Goal: Answer question/provide support

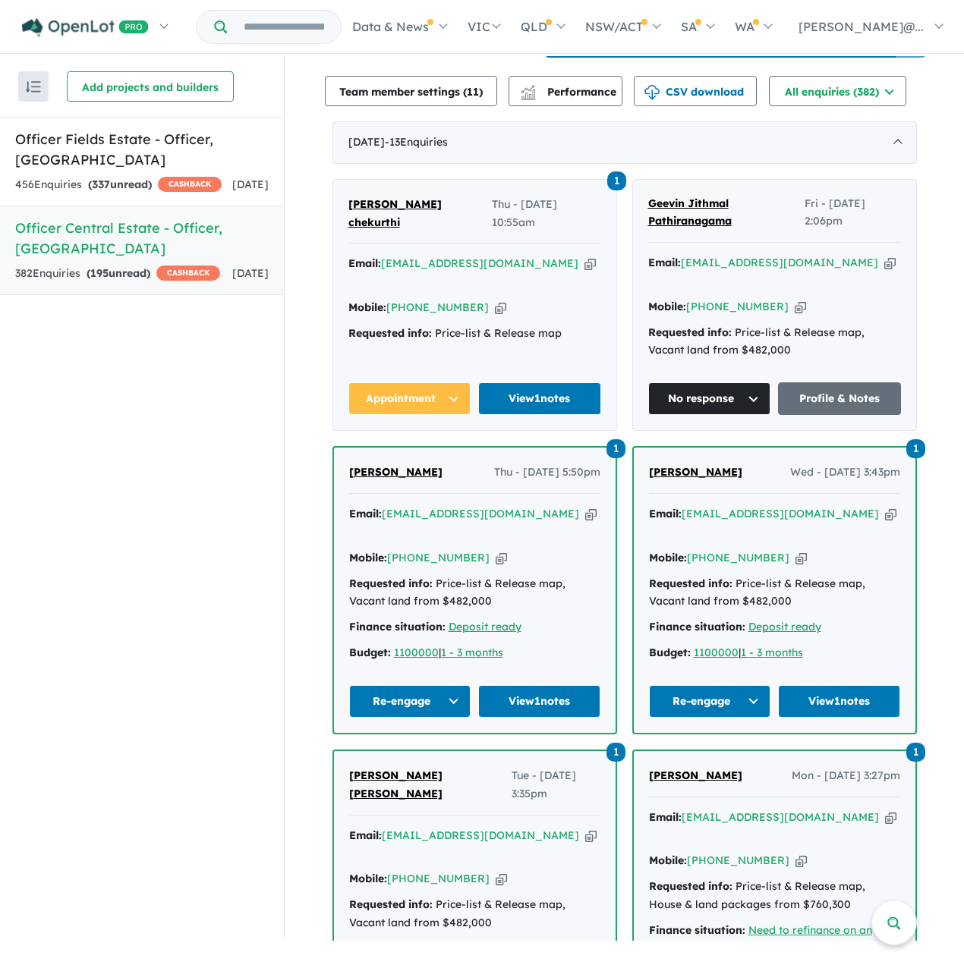
scroll to position [531, 0]
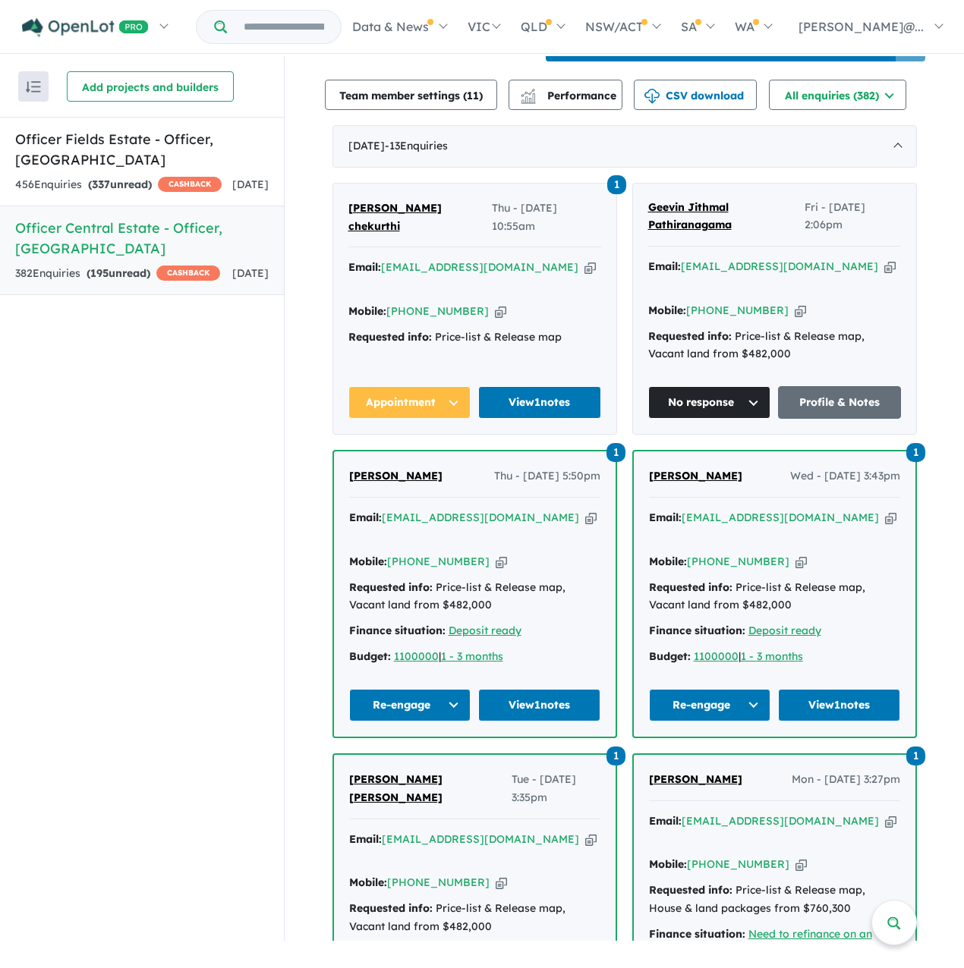
click at [710, 232] on span "Geevin Jithmal Pathiranagama" at bounding box center [689, 216] width 83 height 32
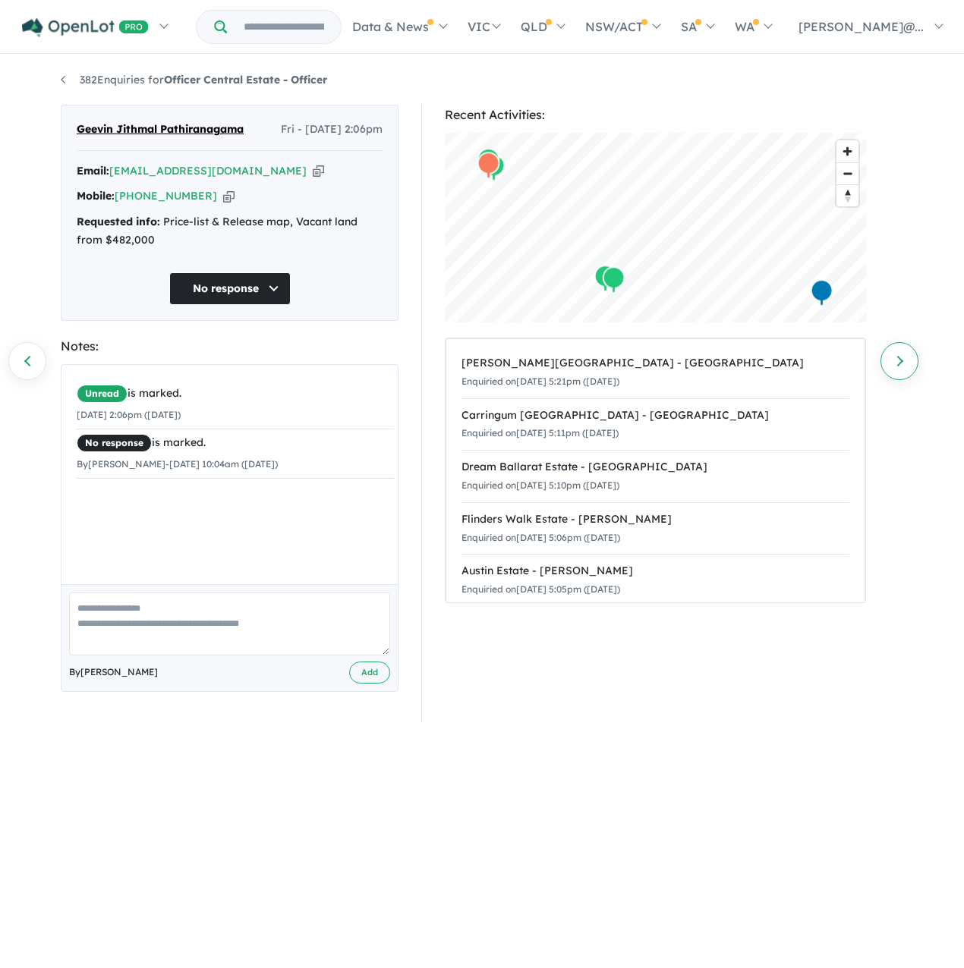
click at [892, 362] on link "Next enquiry" at bounding box center [899, 361] width 38 height 38
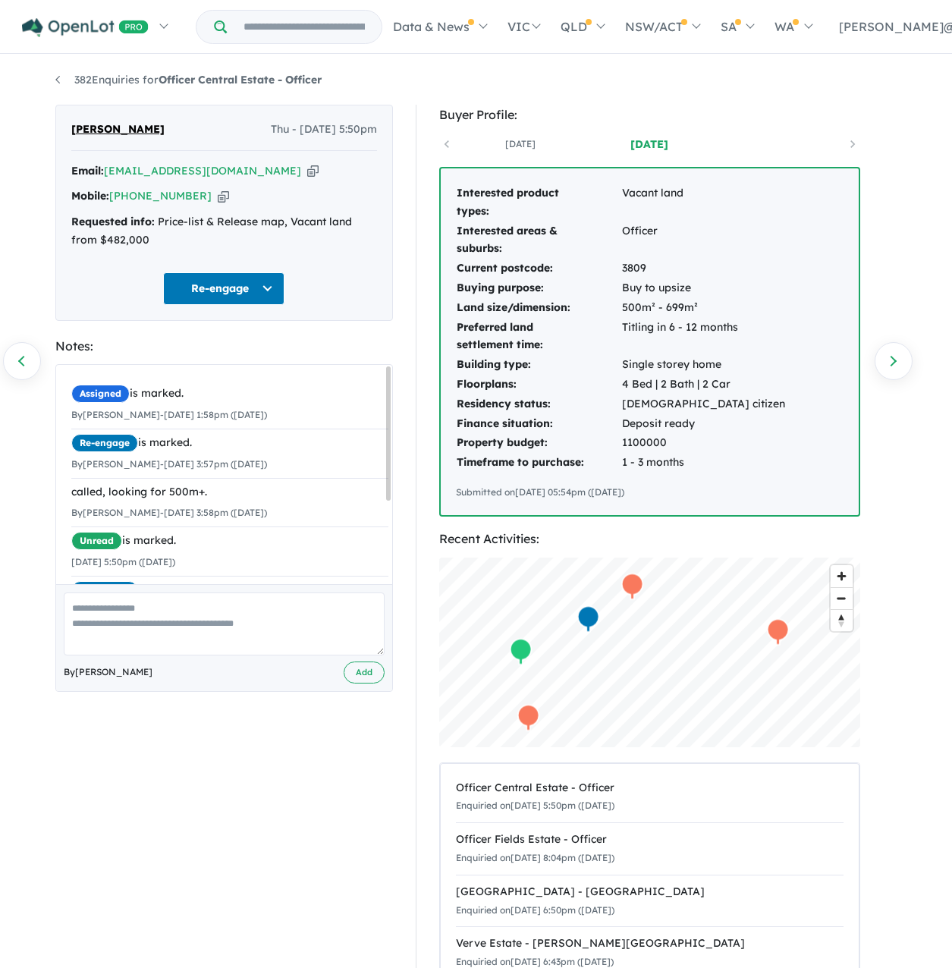
click at [229, 204] on icon "button" at bounding box center [223, 196] width 11 height 16
click at [905, 369] on link "Next enquiry" at bounding box center [894, 361] width 38 height 38
click at [29, 356] on link "Previous enquiry" at bounding box center [22, 361] width 38 height 38
click at [905, 368] on link "Next enquiry" at bounding box center [894, 361] width 38 height 38
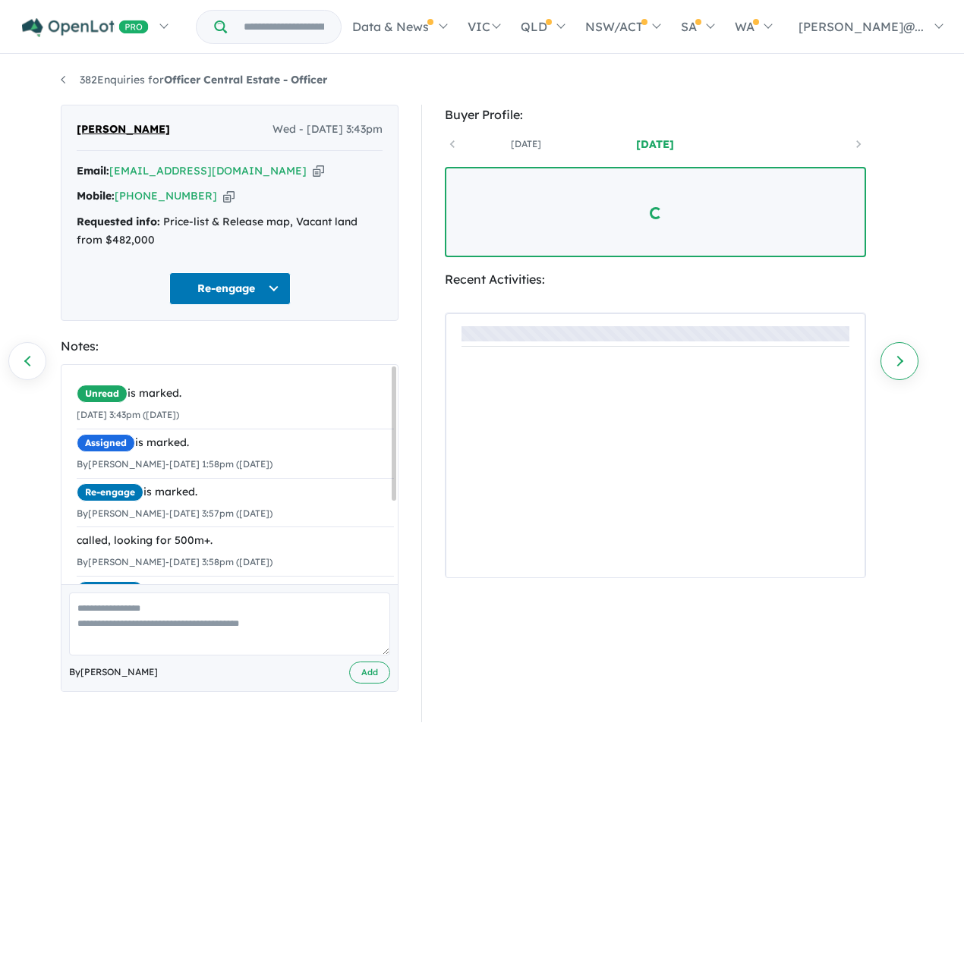
click at [914, 368] on link "Next enquiry" at bounding box center [899, 361] width 38 height 38
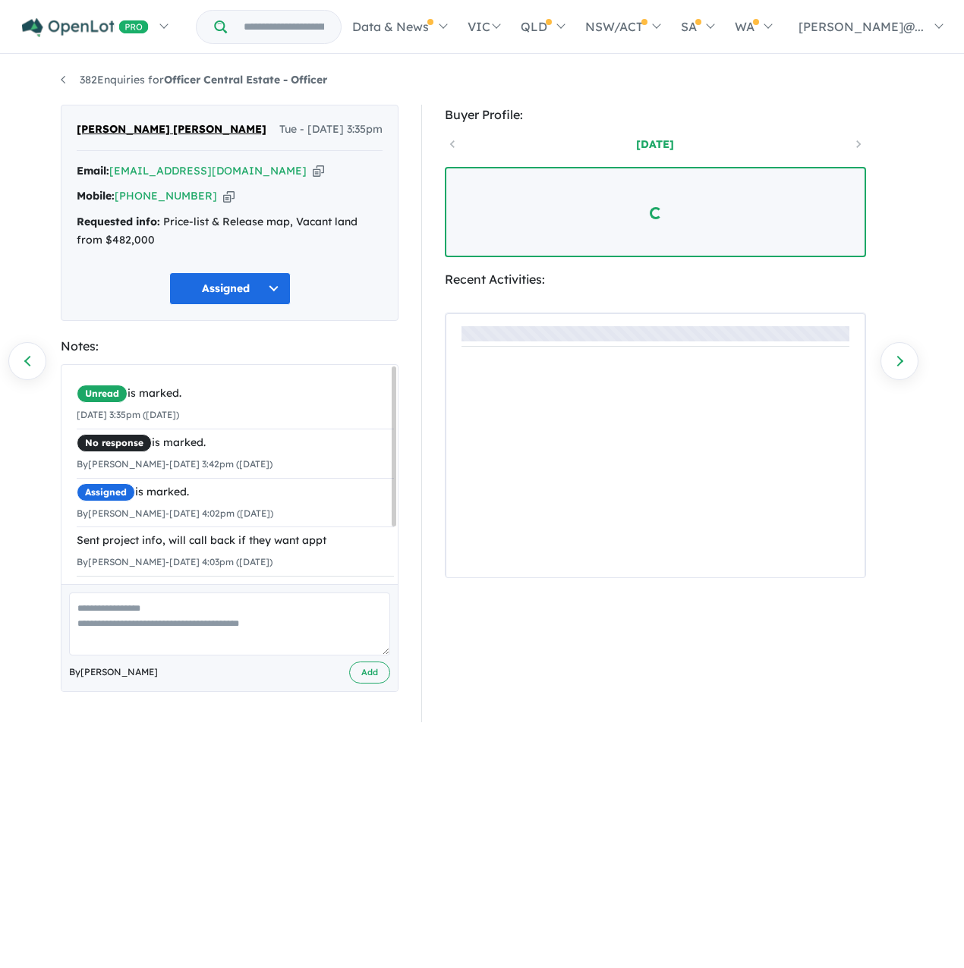
click at [226, 204] on icon "button" at bounding box center [228, 196] width 11 height 16
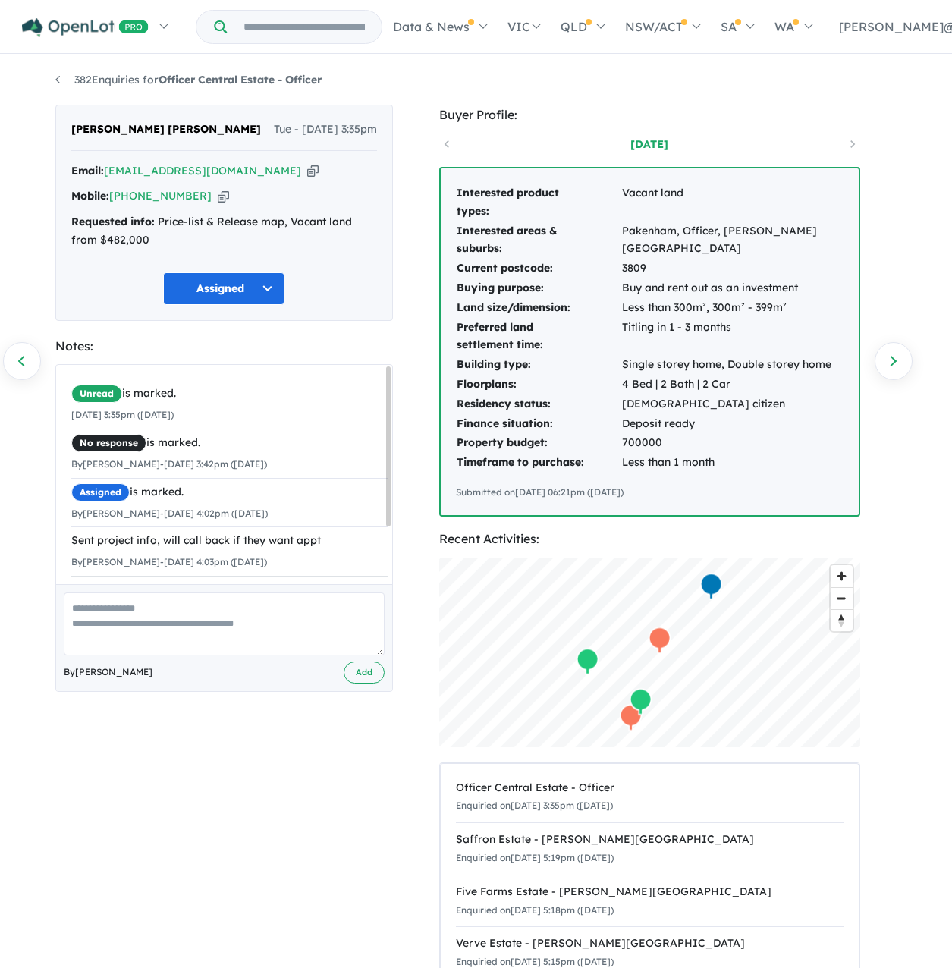
click at [231, 206] on div "Mobile: +61 470 397 257 Copied!" at bounding box center [224, 196] width 306 height 18
click at [894, 366] on link "Next enquiry" at bounding box center [894, 361] width 38 height 38
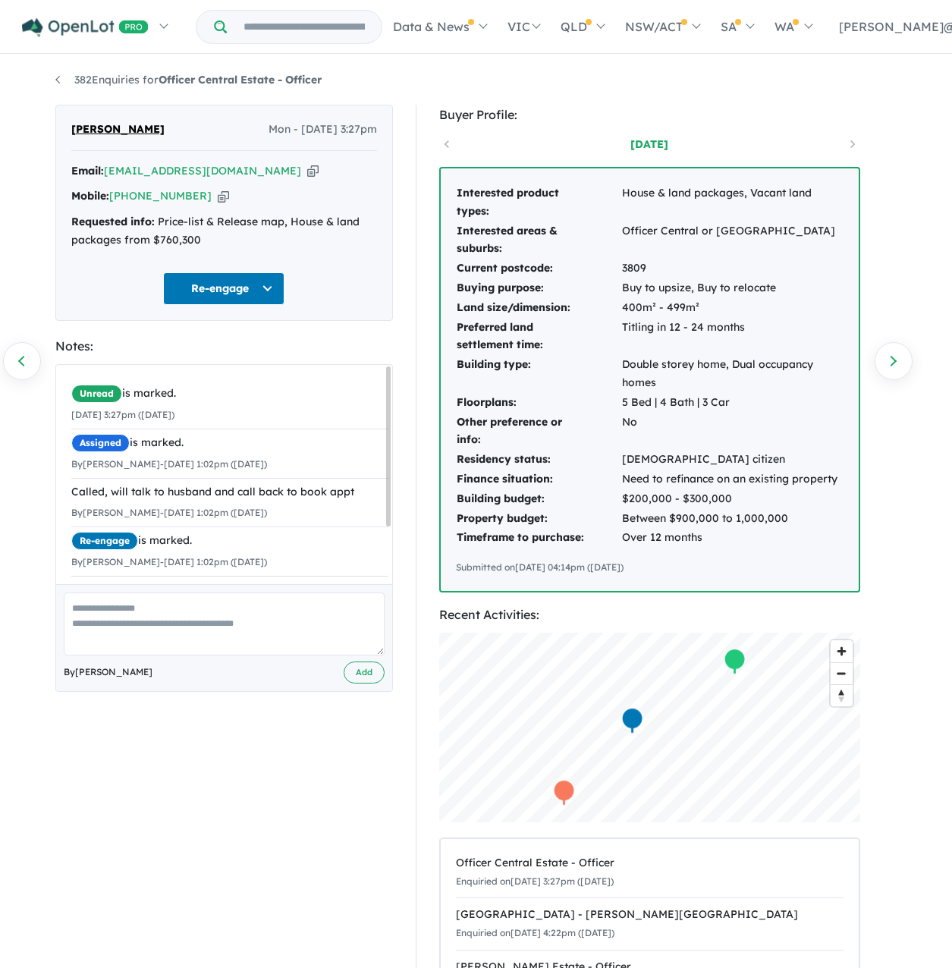
click at [229, 204] on icon "button" at bounding box center [223, 196] width 11 height 16
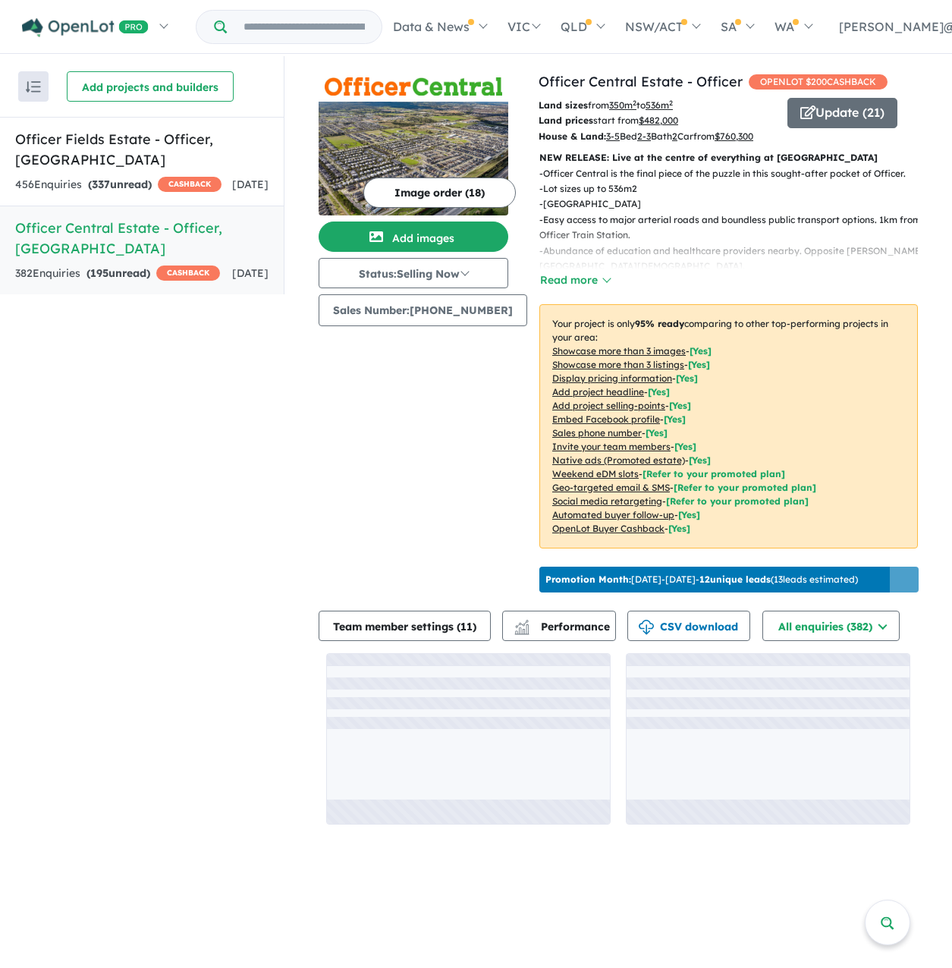
click at [163, 283] on div "382 Enquir ies ( 195 unread) CASHBACK" at bounding box center [117, 274] width 205 height 18
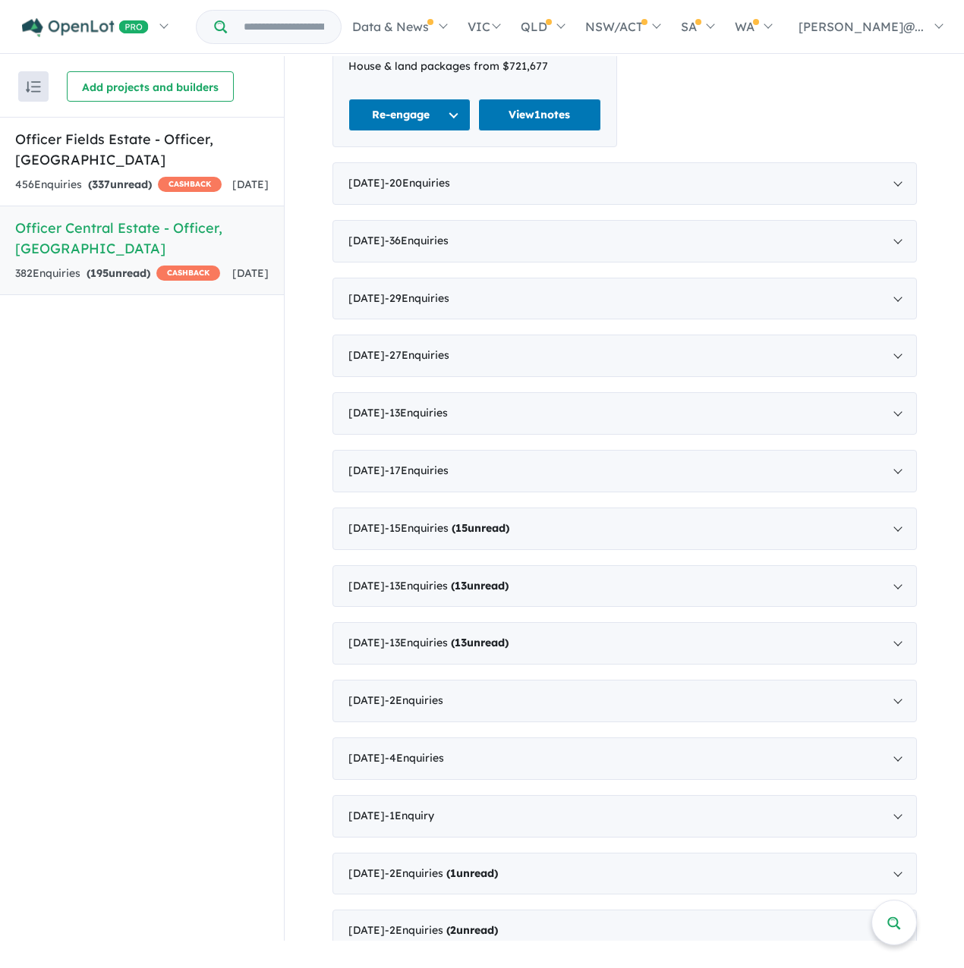
scroll to position [2504, 0]
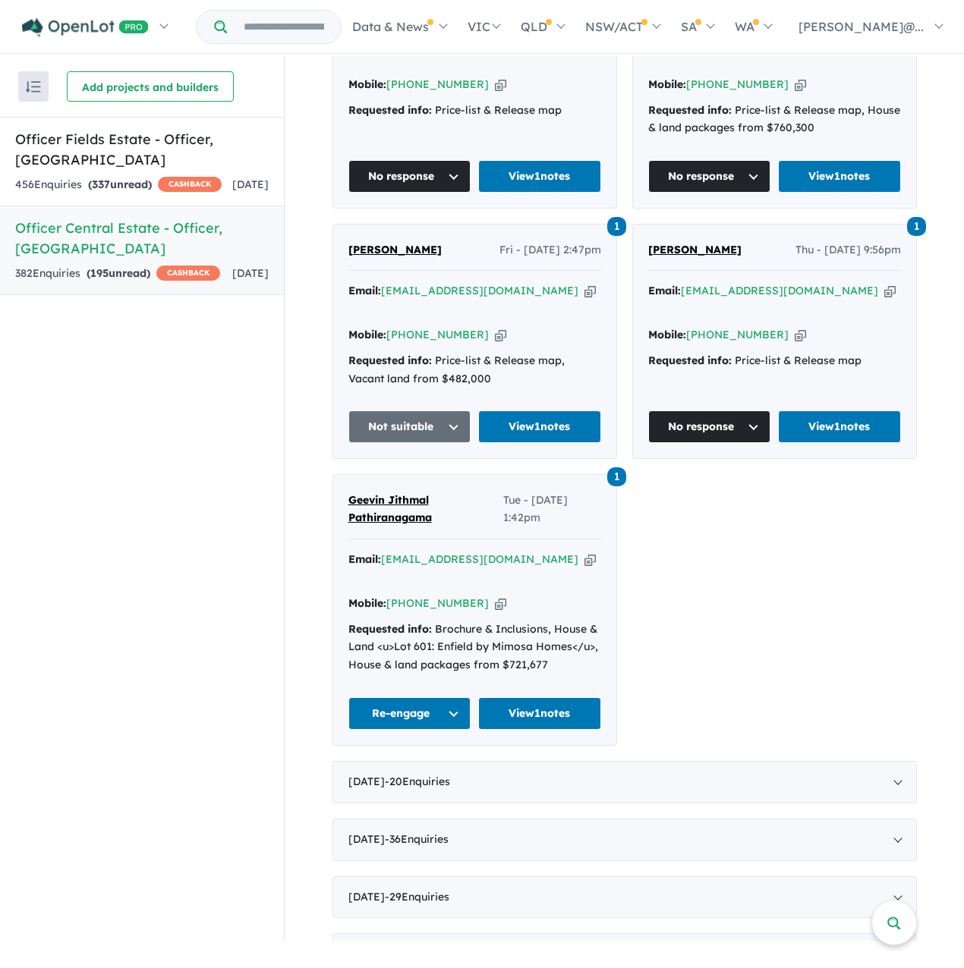
scroll to position [2049, 0]
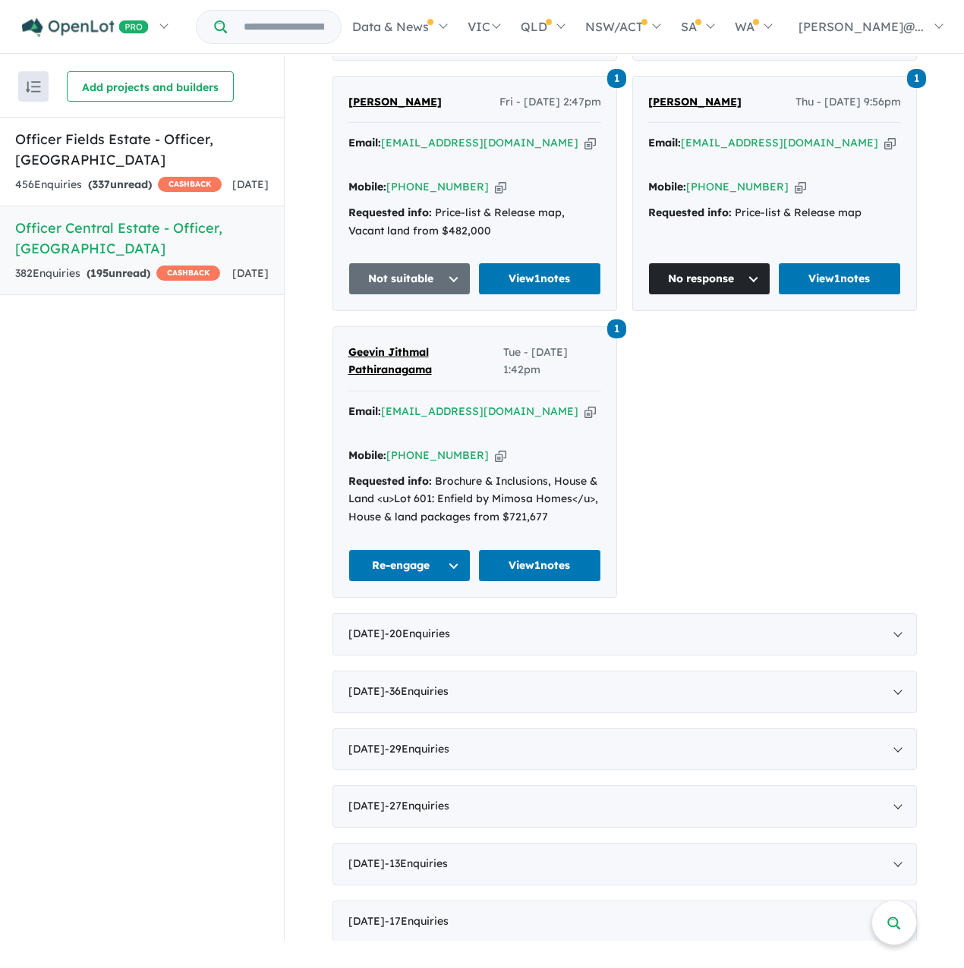
click at [404, 109] on span "[PERSON_NAME]" at bounding box center [394, 102] width 93 height 14
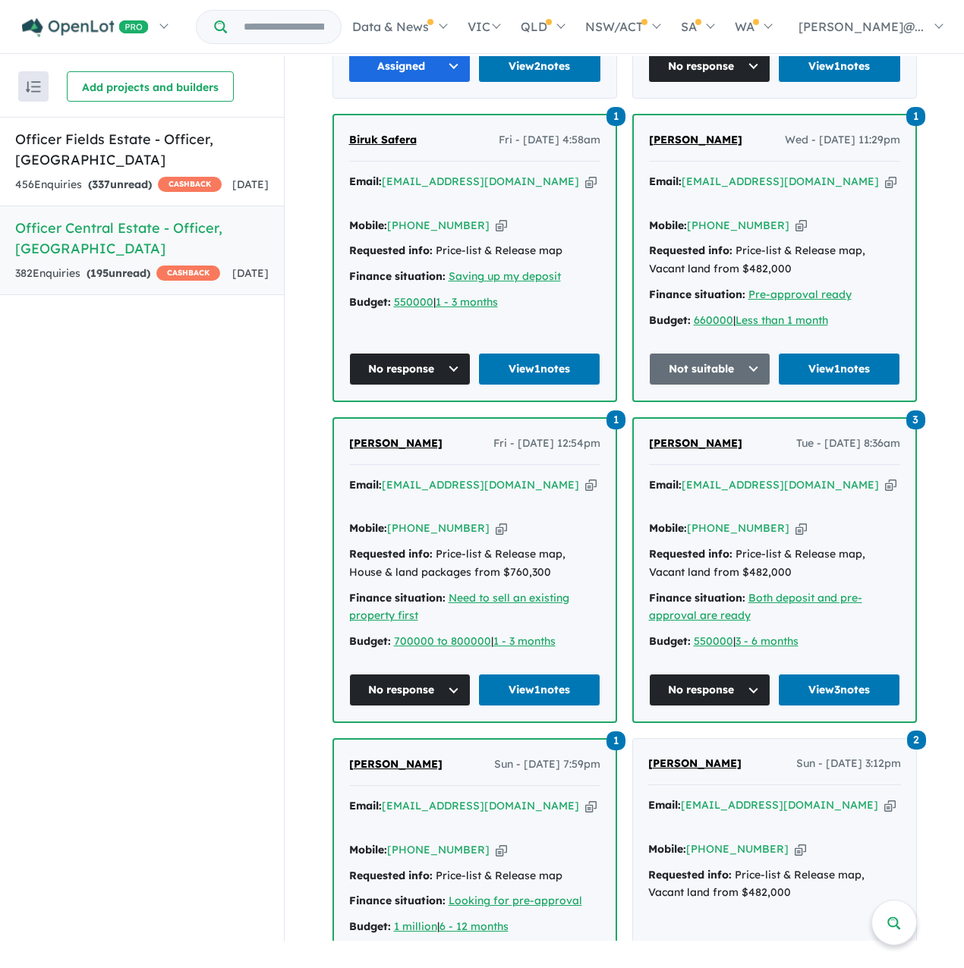
scroll to position [1108, 0]
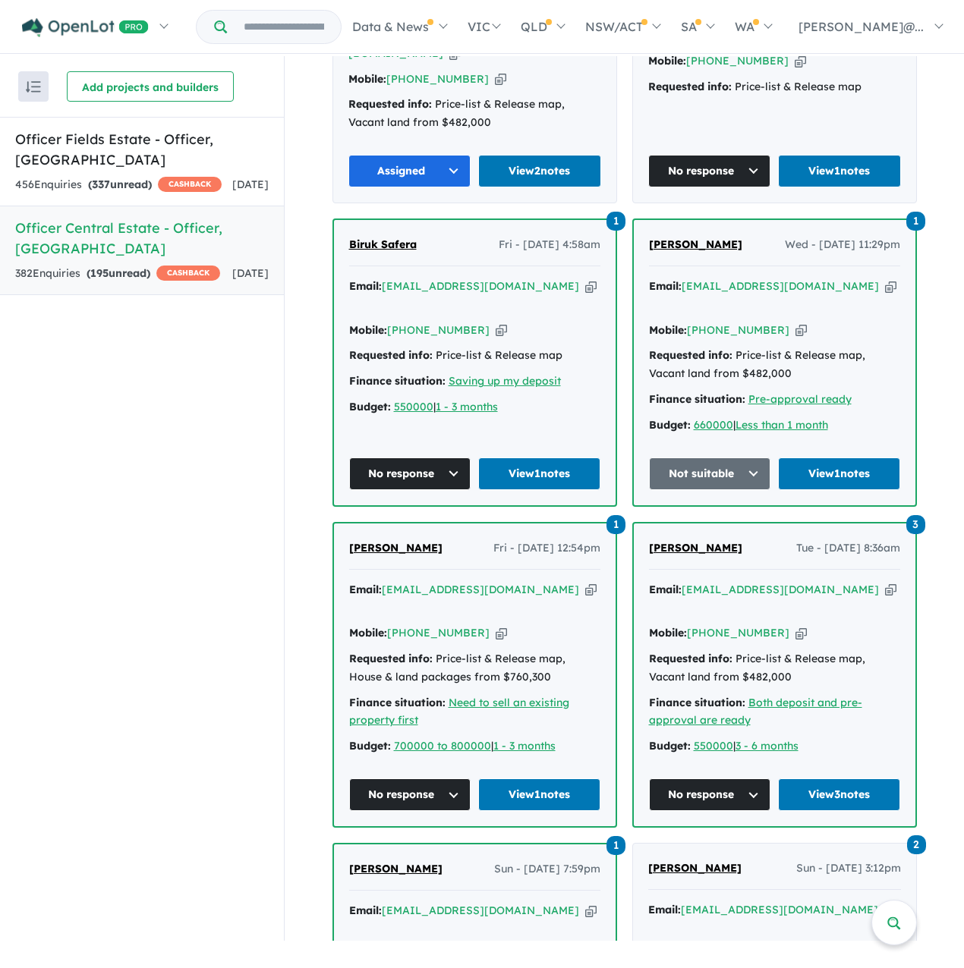
click at [795, 69] on icon "button" at bounding box center [800, 61] width 11 height 16
click at [496, 338] on icon "button" at bounding box center [501, 331] width 11 height 16
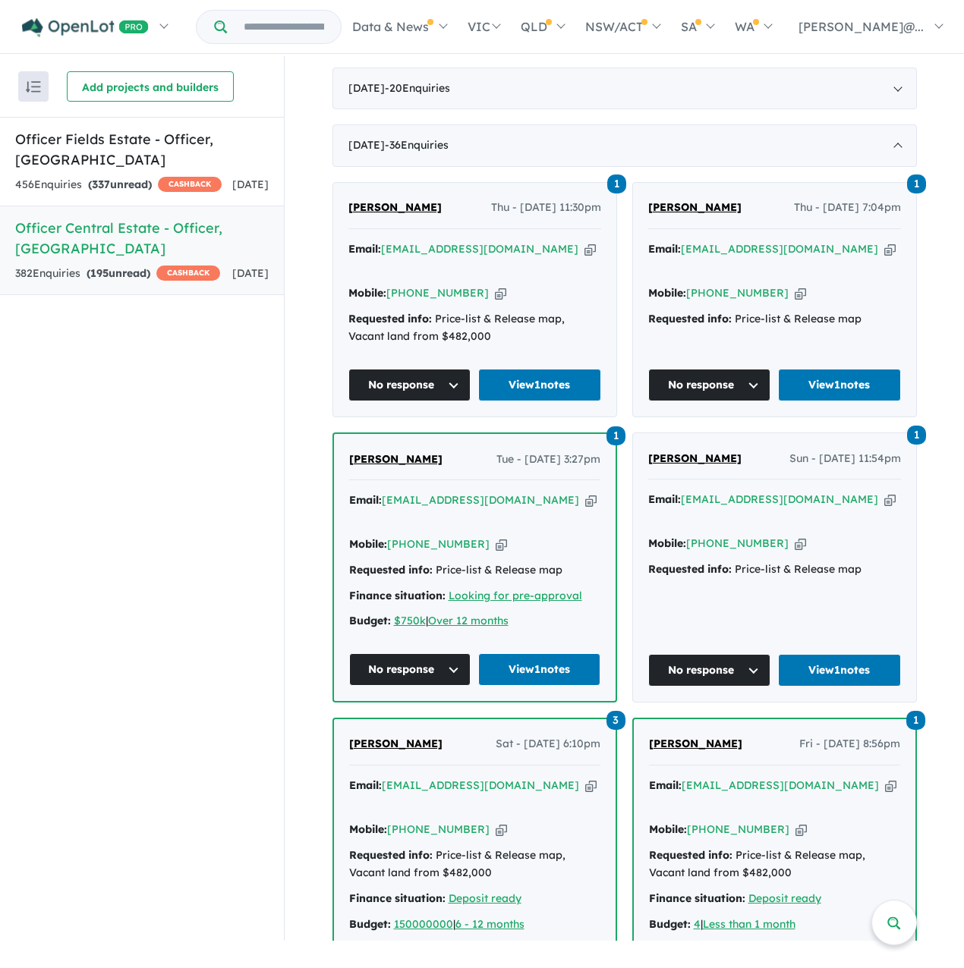
scroll to position [730, 0]
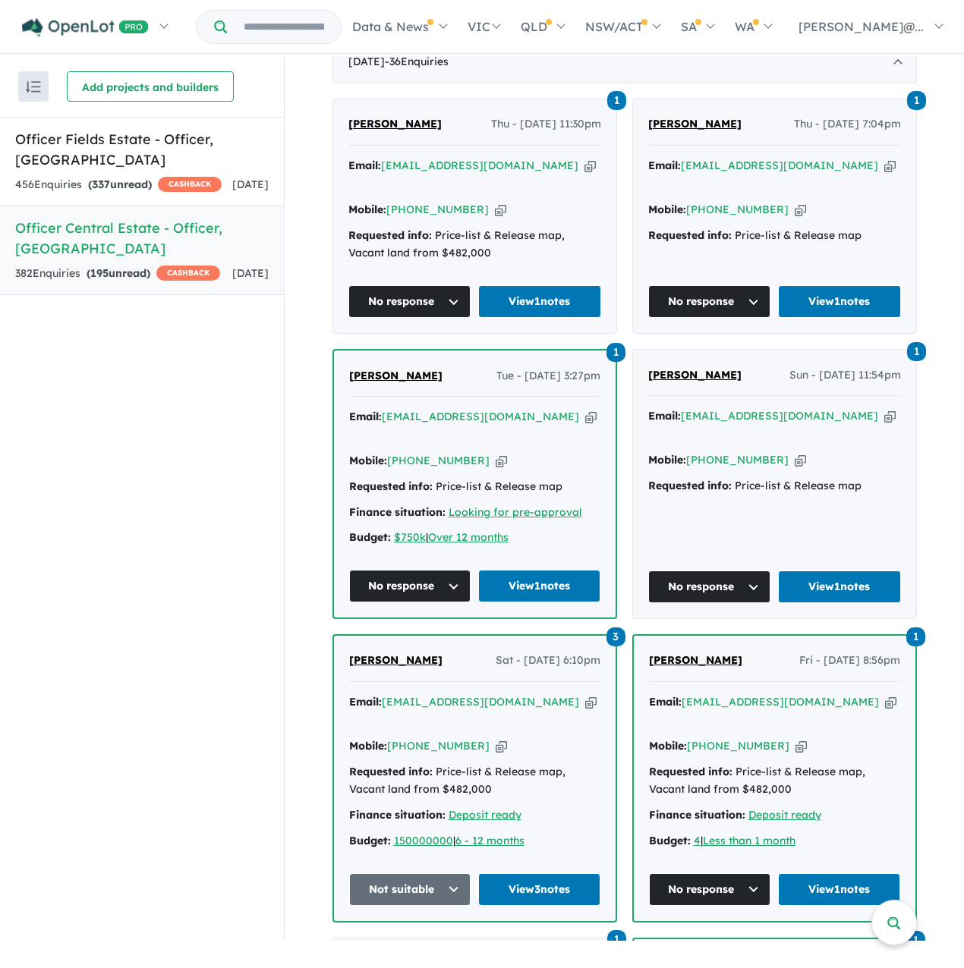
click at [795, 218] on icon "button" at bounding box center [800, 210] width 11 height 16
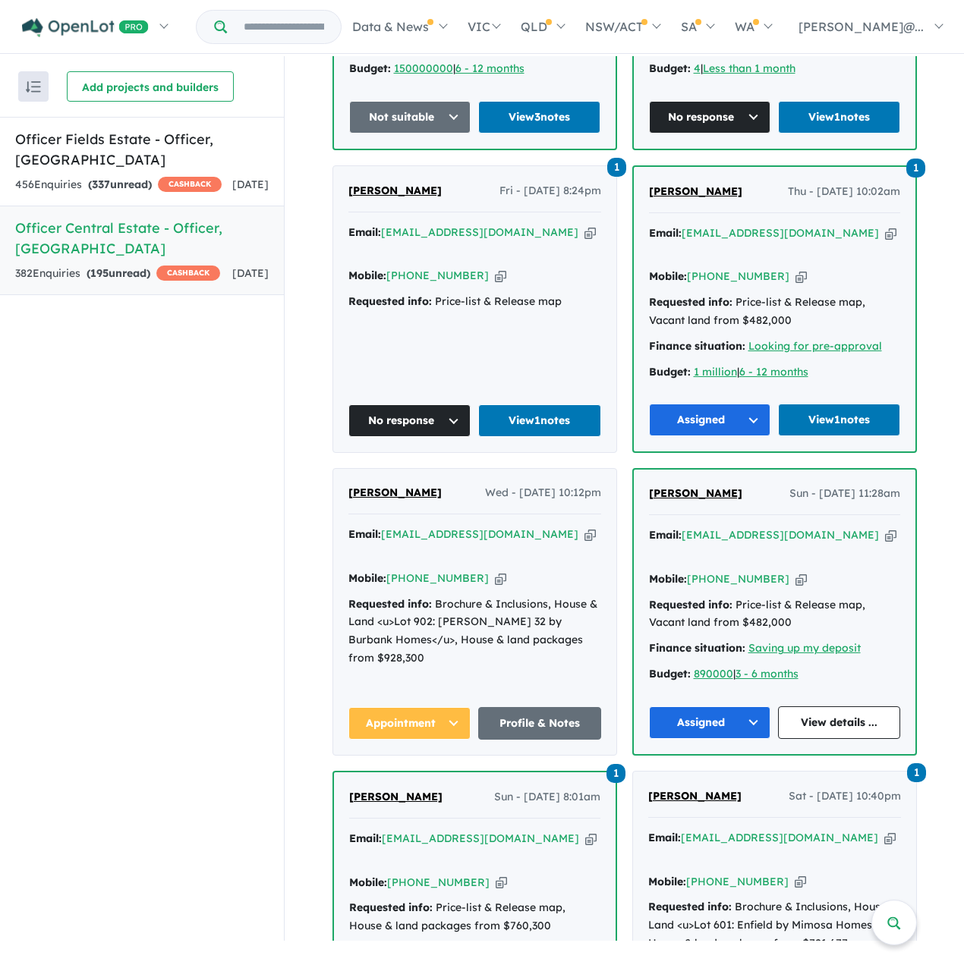
scroll to position [1565, 0]
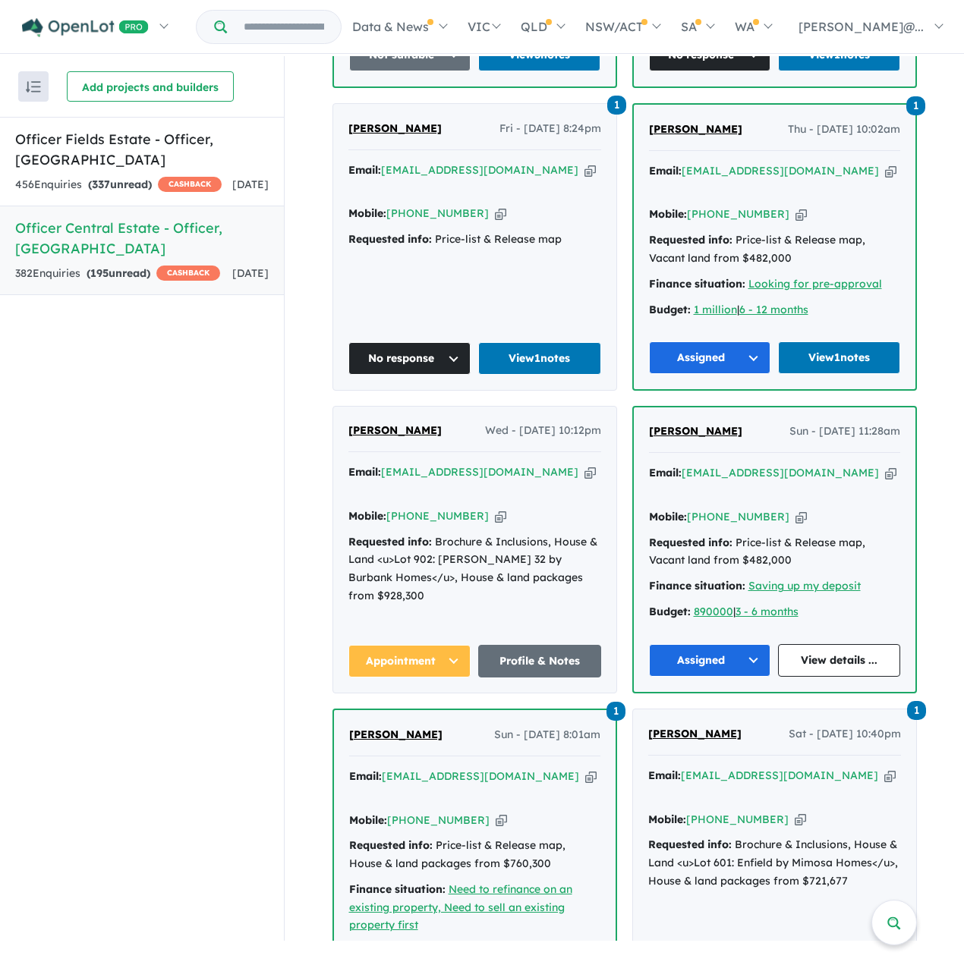
click at [498, 222] on icon "button" at bounding box center [500, 214] width 11 height 16
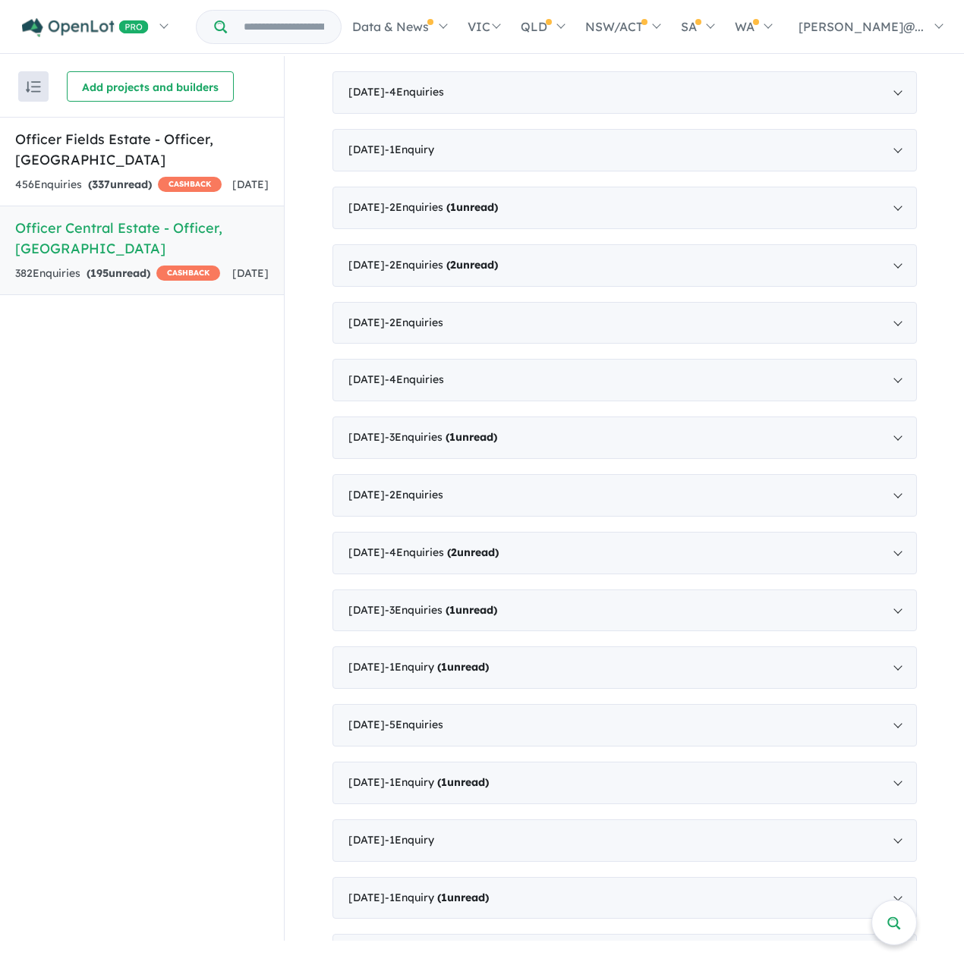
scroll to position [6650, 0]
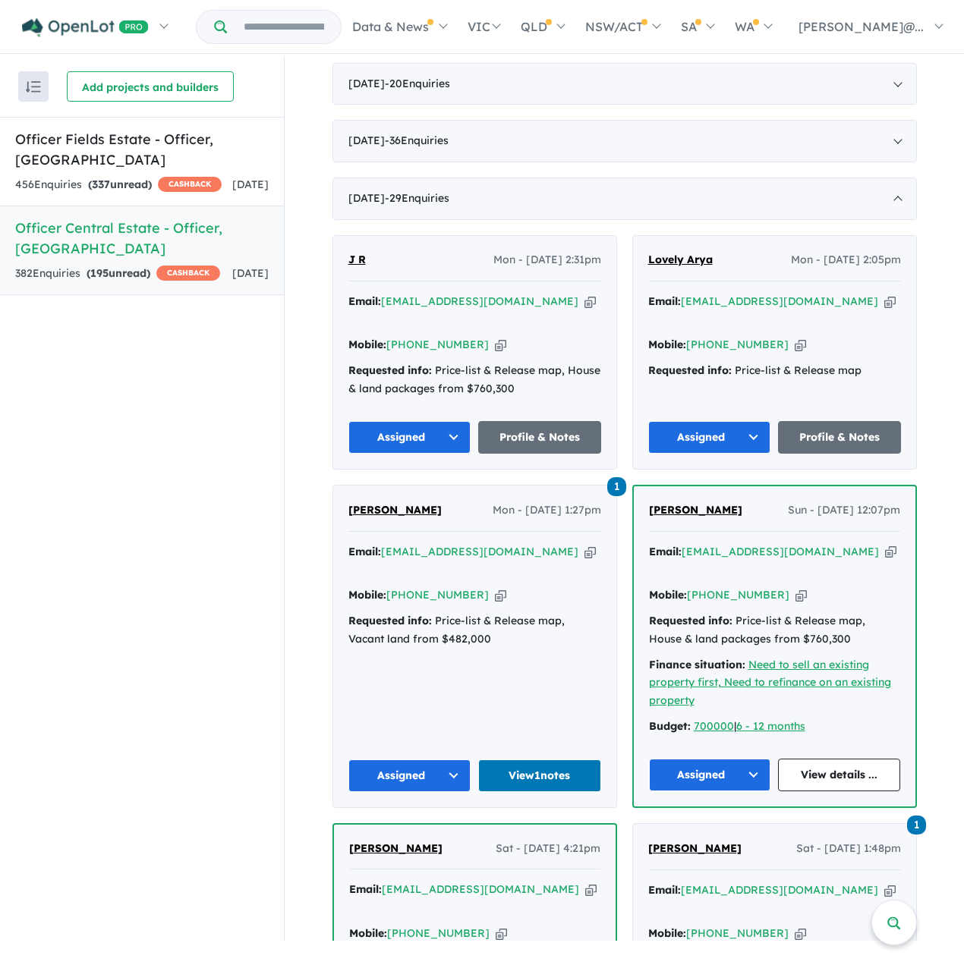
scroll to position [653, 0]
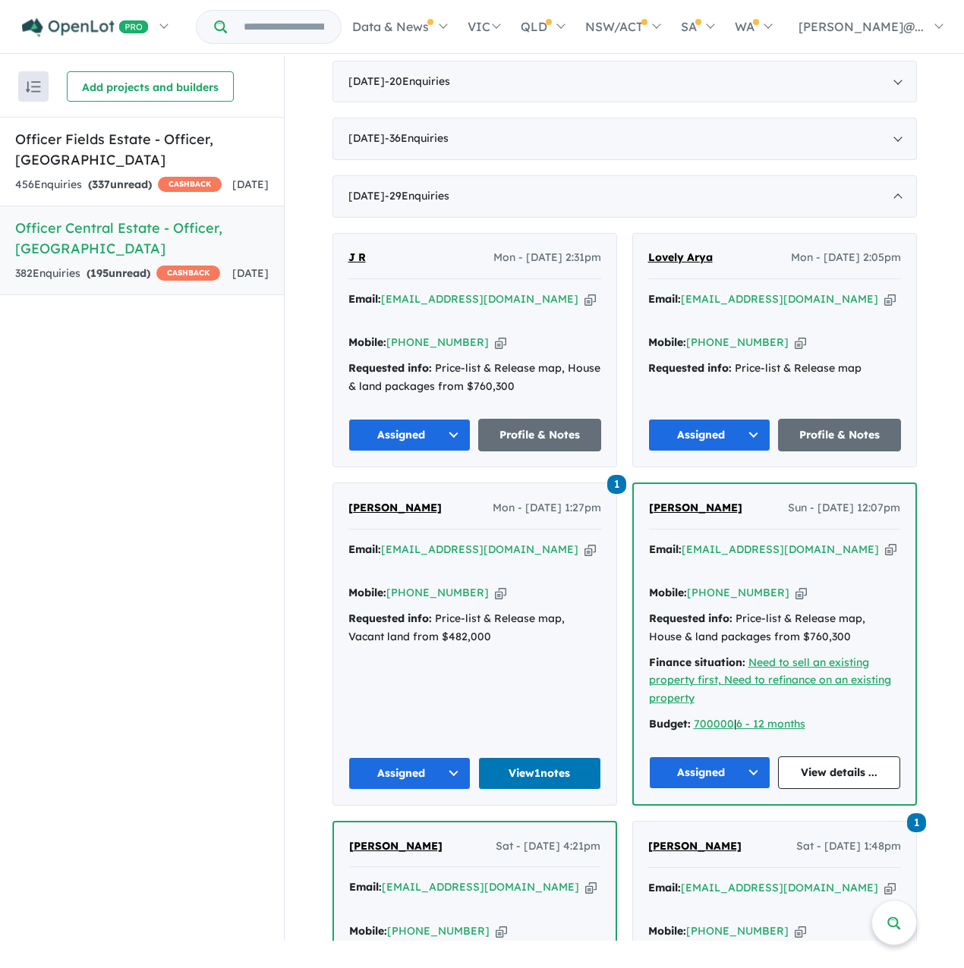
click at [497, 351] on icon "button" at bounding box center [500, 343] width 11 height 16
drag, startPoint x: 365, startPoint y: 463, endPoint x: 355, endPoint y: 456, distance: 12.0
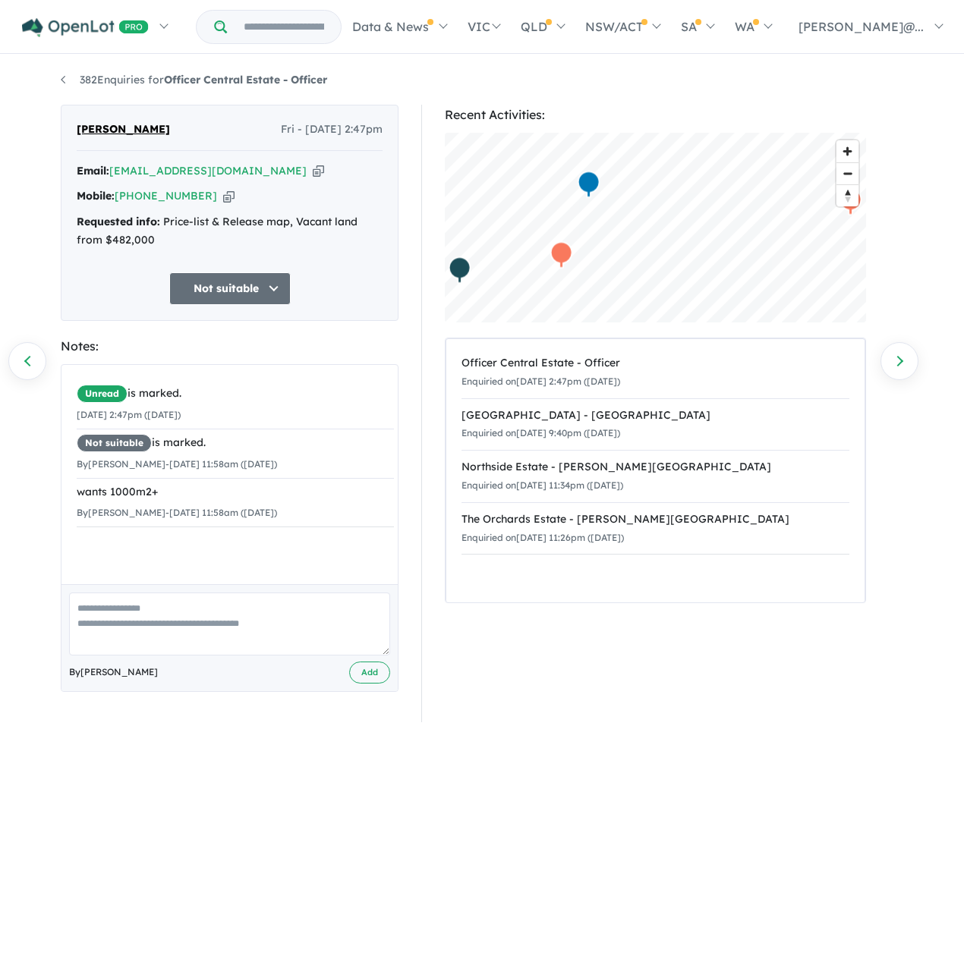
click at [228, 204] on icon "button" at bounding box center [228, 196] width 11 height 16
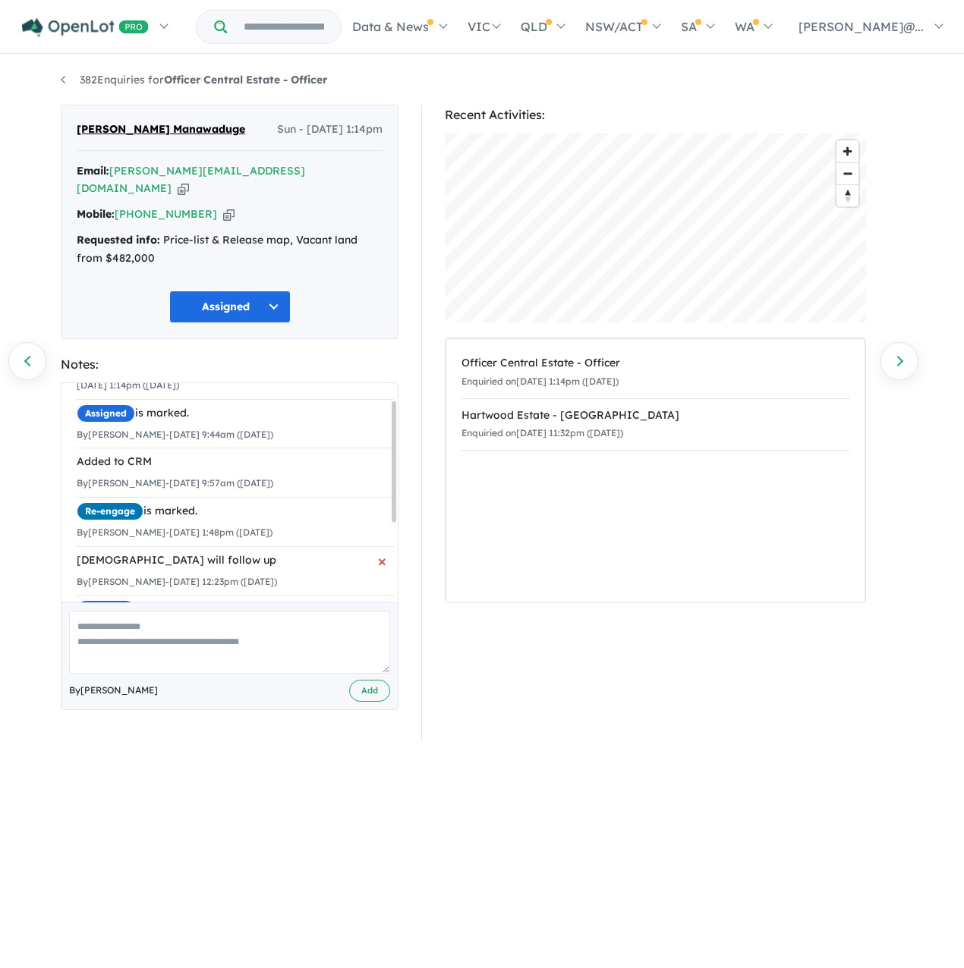
scroll to position [21, 0]
